Goal: Information Seeking & Learning: Learn about a topic

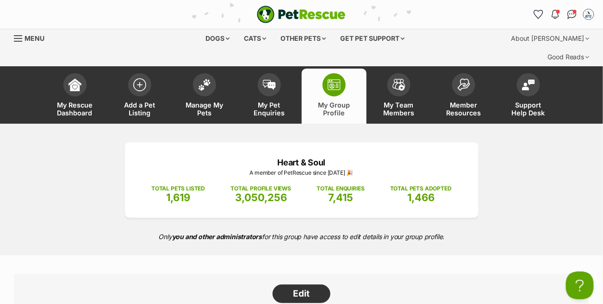
click at [20, 38] on span "Menu" at bounding box center [18, 38] width 8 height 1
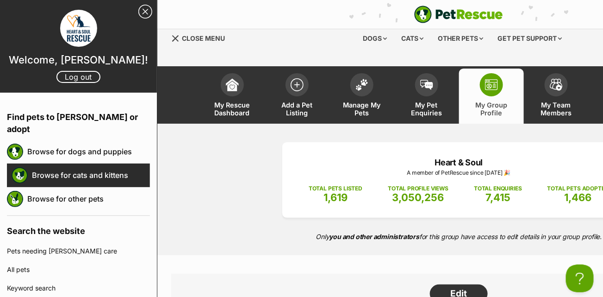
click at [72, 166] on link "Browse for cats and kittens" at bounding box center [91, 174] width 118 height 19
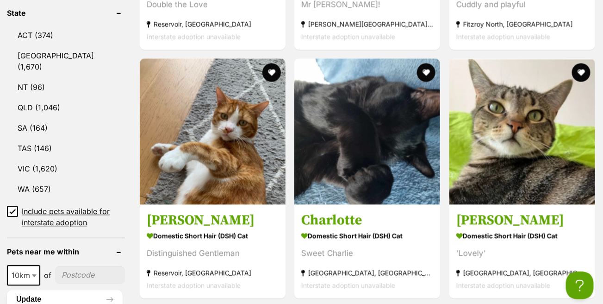
scroll to position [555, 0]
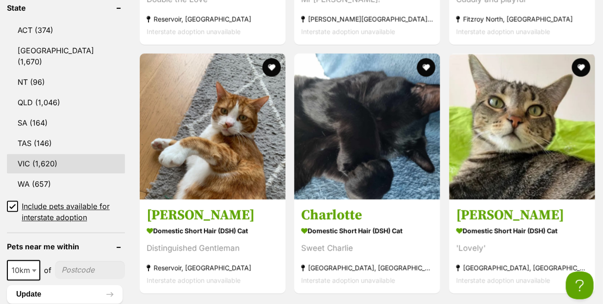
click at [51, 154] on link "VIC (1,620)" at bounding box center [66, 163] width 118 height 19
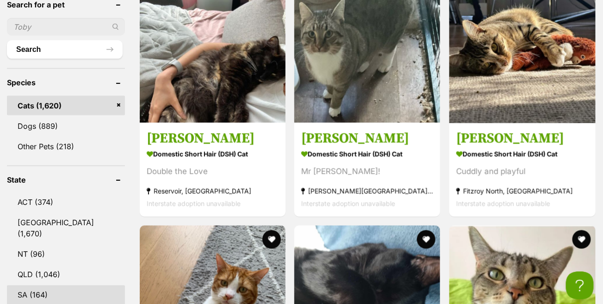
scroll to position [324, 0]
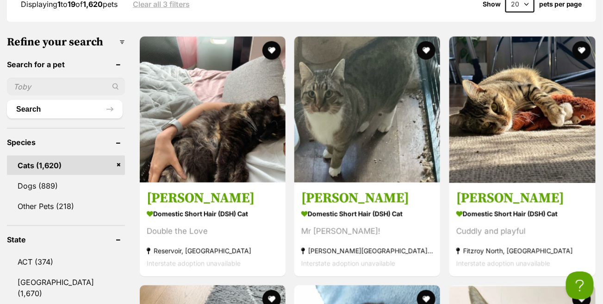
click at [82, 78] on input "text" at bounding box center [66, 87] width 118 height 18
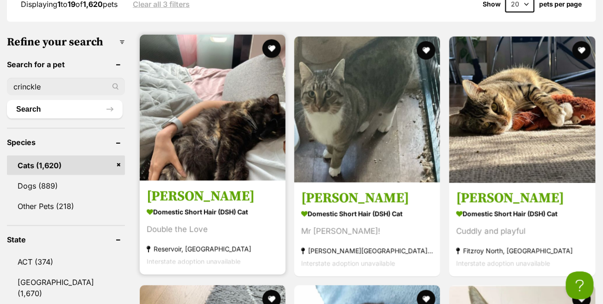
type input "crinckle"
click at [7, 100] on button "Search" at bounding box center [65, 109] width 116 height 19
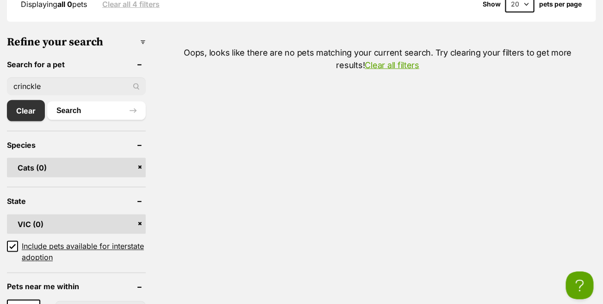
click at [30, 77] on input "crinckle" at bounding box center [76, 86] width 139 height 18
click at [138, 77] on input "crinkle" at bounding box center [76, 86] width 139 height 18
click at [134, 77] on div "crinkle" at bounding box center [76, 86] width 139 height 18
click at [99, 77] on input "crinkle" at bounding box center [76, 86] width 139 height 18
click at [47, 101] on button "Search" at bounding box center [96, 110] width 99 height 19
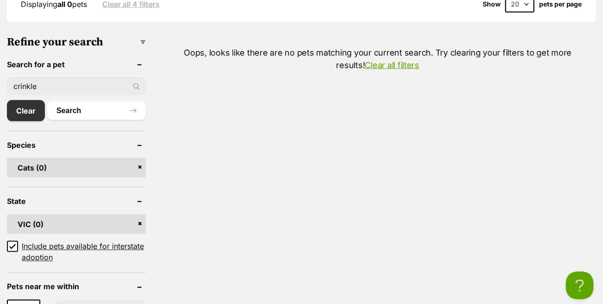
type input "crinkle."
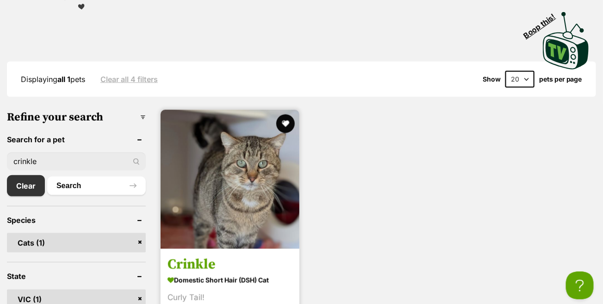
scroll to position [324, 0]
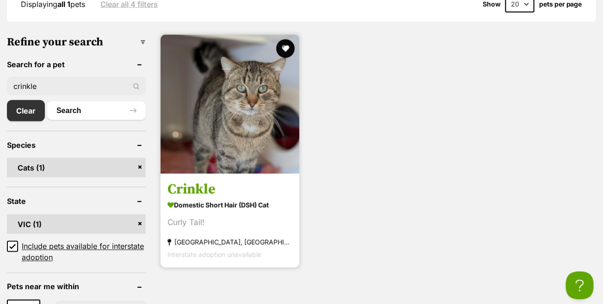
click at [241, 103] on img at bounding box center [230, 104] width 139 height 139
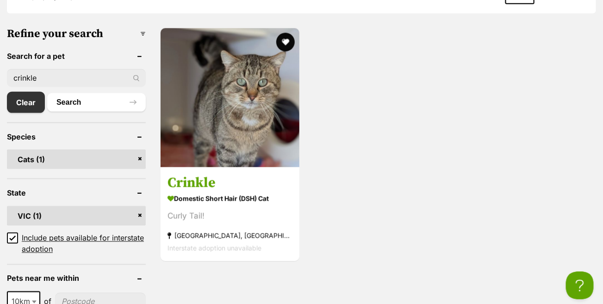
drag, startPoint x: 40, startPoint y: 58, endPoint x: 12, endPoint y: 55, distance: 28.8
click at [12, 69] on input "crinkle" at bounding box center [76, 78] width 139 height 18
type input "peachy"
click at [47, 93] on button "Search" at bounding box center [96, 102] width 99 height 19
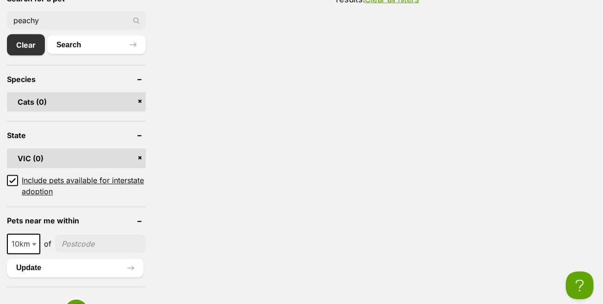
scroll to position [324, 0]
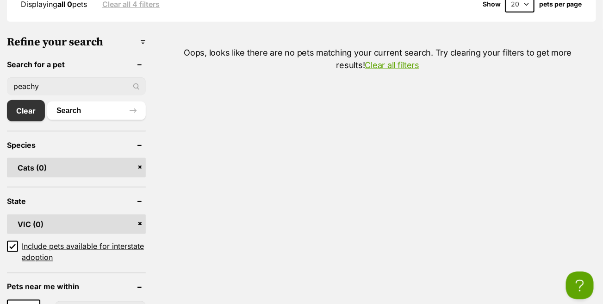
click at [49, 77] on input "peachy" at bounding box center [76, 86] width 139 height 18
type input "peaches"
click at [47, 101] on button "Search" at bounding box center [96, 110] width 99 height 19
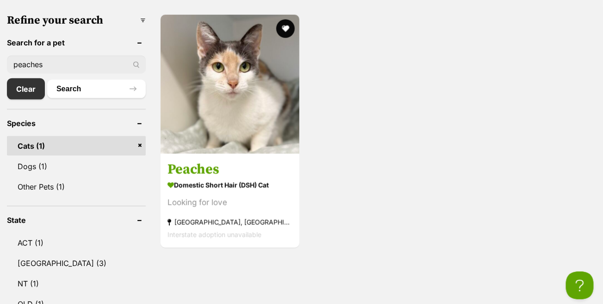
scroll to position [278, 0]
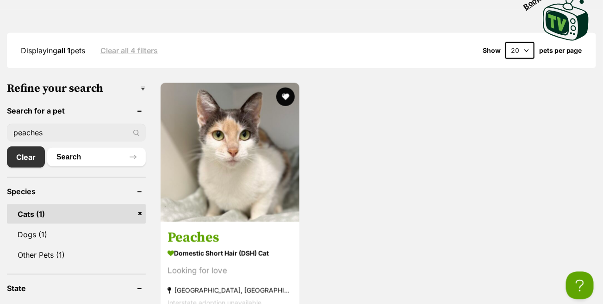
drag, startPoint x: 54, startPoint y: 117, endPoint x: 0, endPoint y: 105, distance: 55.0
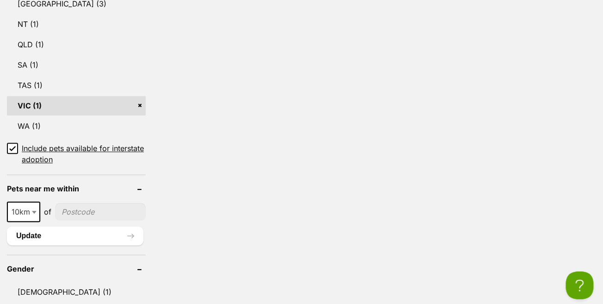
scroll to position [694, 0]
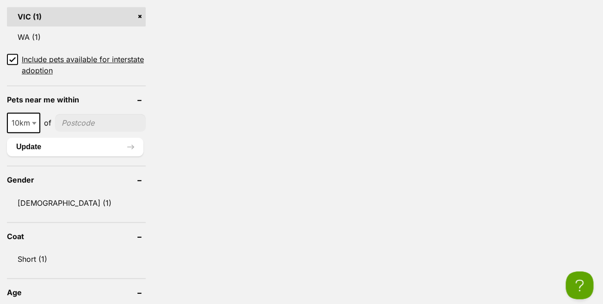
click at [93, 114] on input"] "postcode" at bounding box center [100, 123] width 91 height 18
type input"] "3373"
click at [75, 137] on button "Update" at bounding box center [75, 146] width 137 height 19
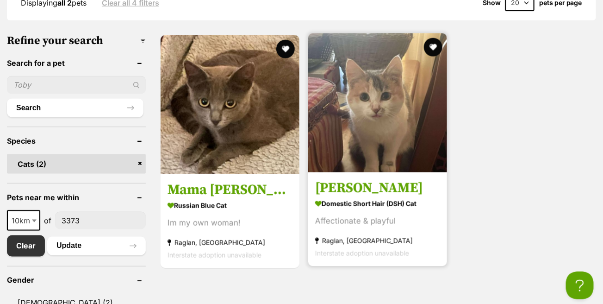
scroll to position [324, 0]
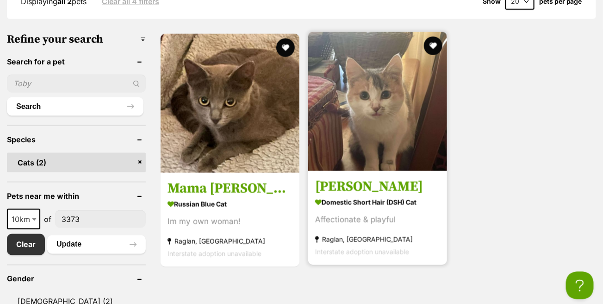
click at [353, 178] on h3 "[PERSON_NAME]" at bounding box center [377, 187] width 125 height 18
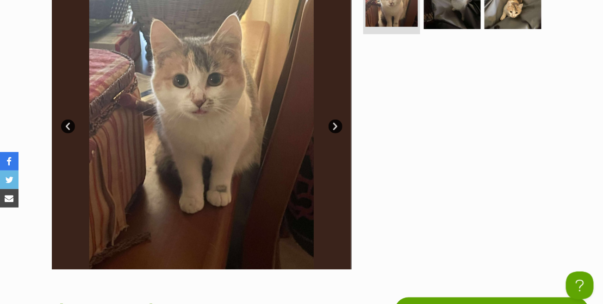
scroll to position [231, 0]
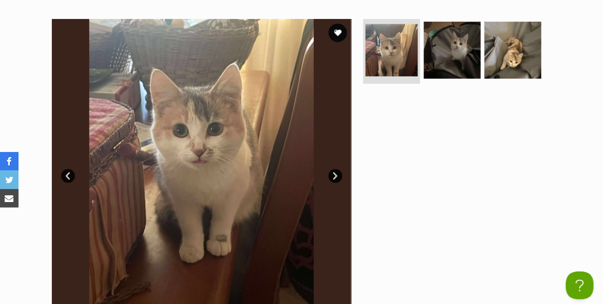
click at [338, 169] on link "Next" at bounding box center [336, 176] width 14 height 14
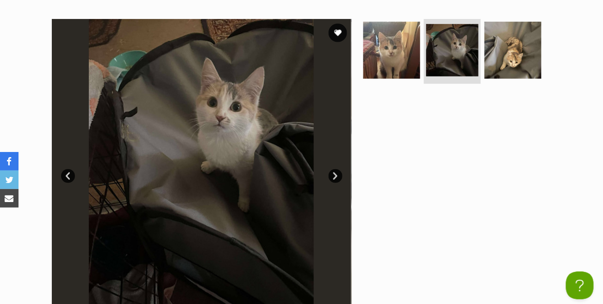
click at [338, 169] on link "Next" at bounding box center [336, 176] width 14 height 14
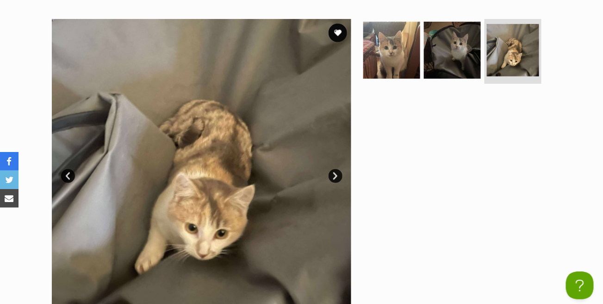
click at [338, 169] on link "Next" at bounding box center [336, 176] width 14 height 14
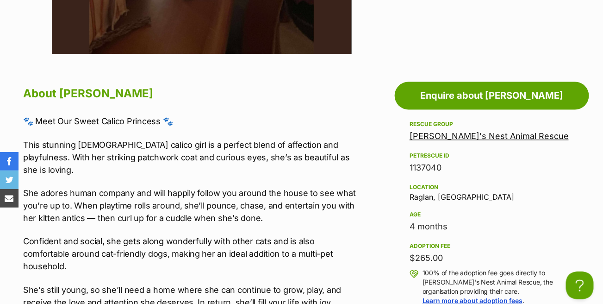
scroll to position [416, 0]
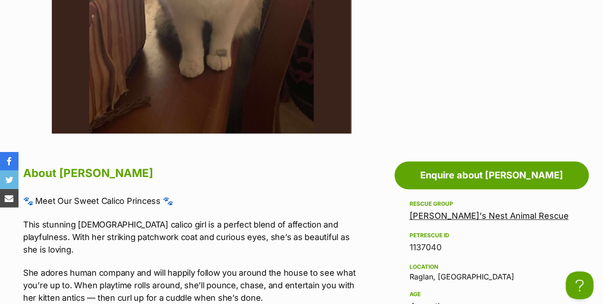
click at [492, 211] on link "[PERSON_NAME]'s Nest Animal Rescue" at bounding box center [489, 216] width 159 height 10
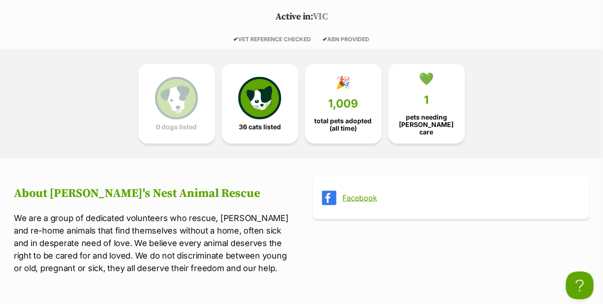
scroll to position [185, 0]
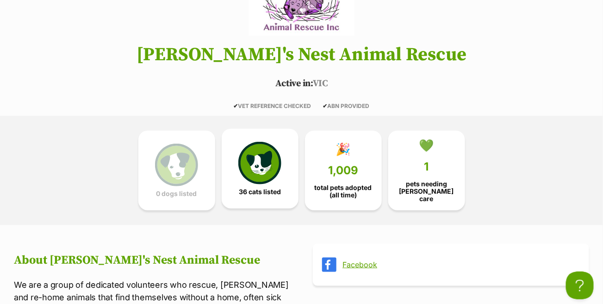
click at [247, 142] on img at bounding box center [259, 163] width 43 height 43
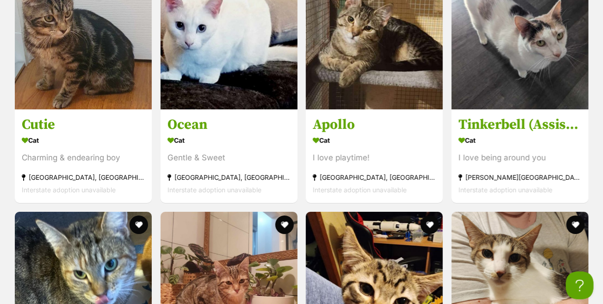
scroll to position [1013, 0]
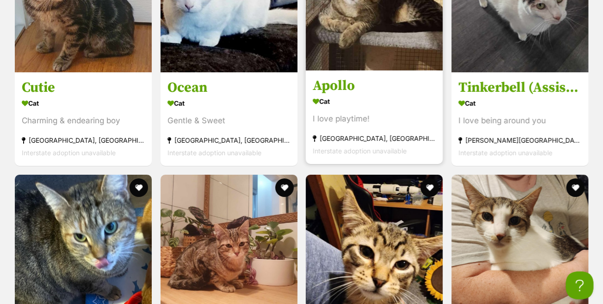
click at [342, 81] on h3 "Apollo" at bounding box center [374, 86] width 123 height 18
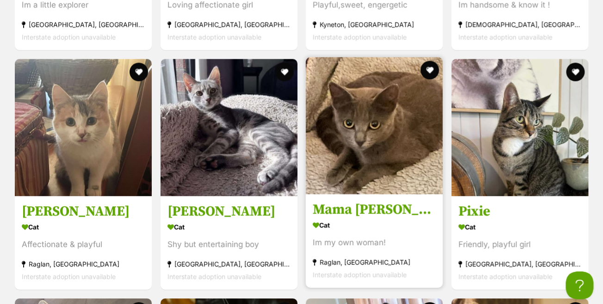
scroll to position [1893, 0]
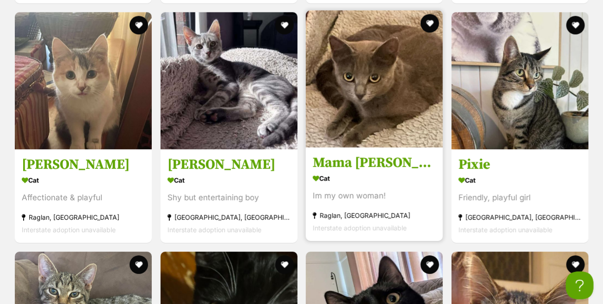
click at [363, 158] on h3 "Mama Mia" at bounding box center [374, 163] width 123 height 18
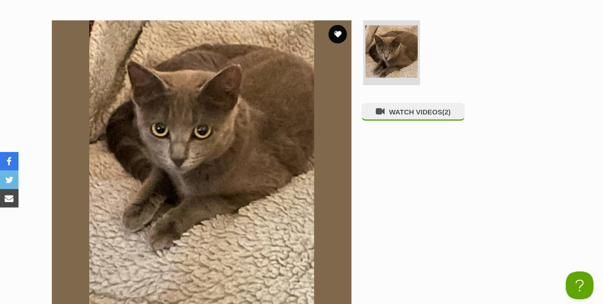
scroll to position [139, 0]
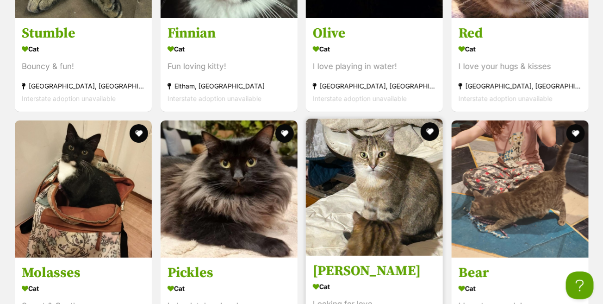
scroll to position [2355, 0]
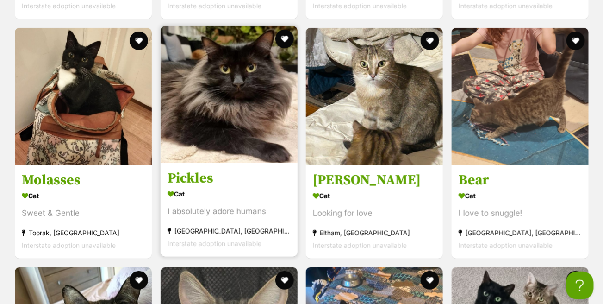
click at [233, 208] on div "I absolutely adore humans" at bounding box center [229, 211] width 123 height 12
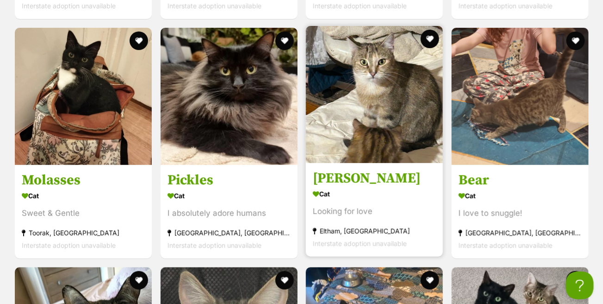
click at [331, 175] on h3 "[PERSON_NAME]" at bounding box center [374, 178] width 123 height 18
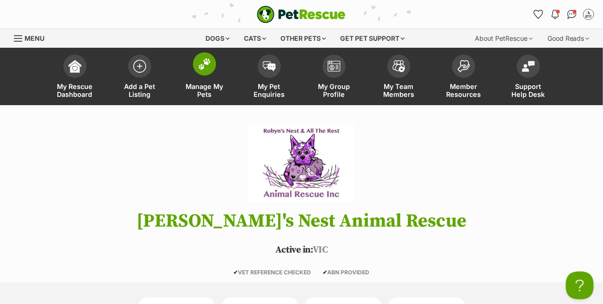
click at [208, 65] on img at bounding box center [204, 64] width 13 height 12
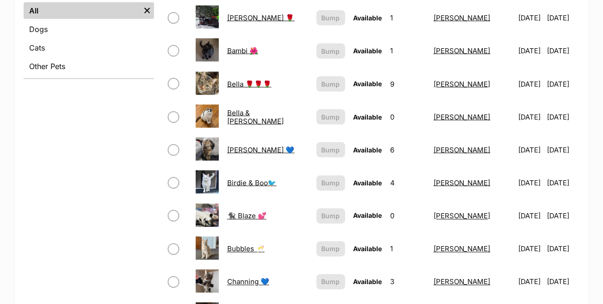
scroll to position [463, 0]
